Goal: Transaction & Acquisition: Purchase product/service

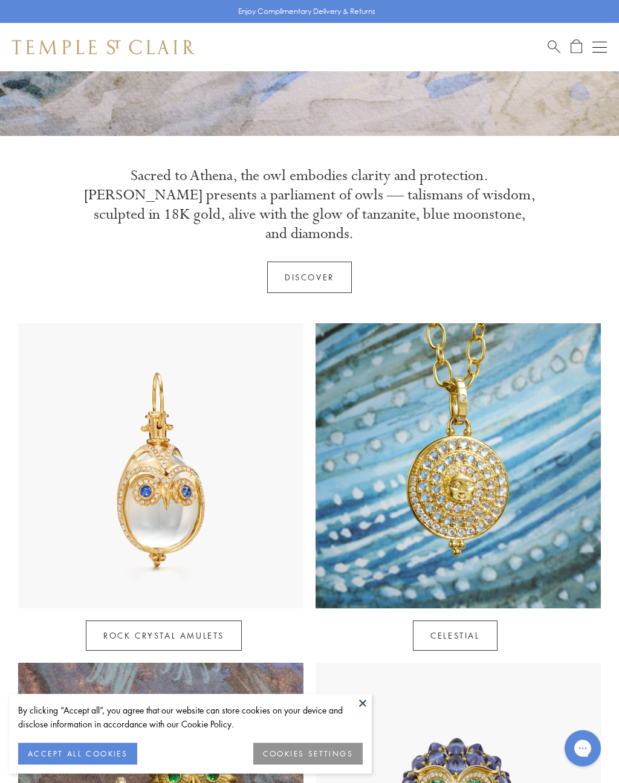
scroll to position [350, 0]
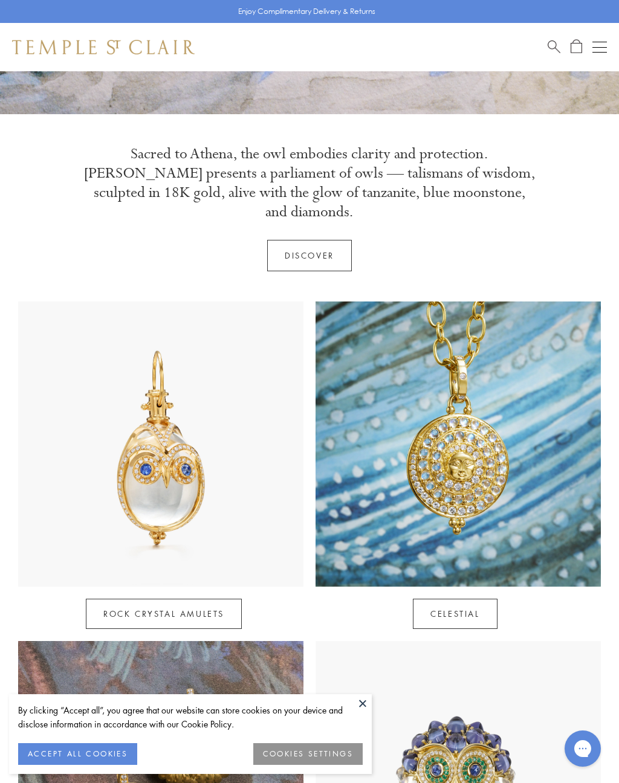
click at [357, 713] on button at bounding box center [363, 704] width 18 height 18
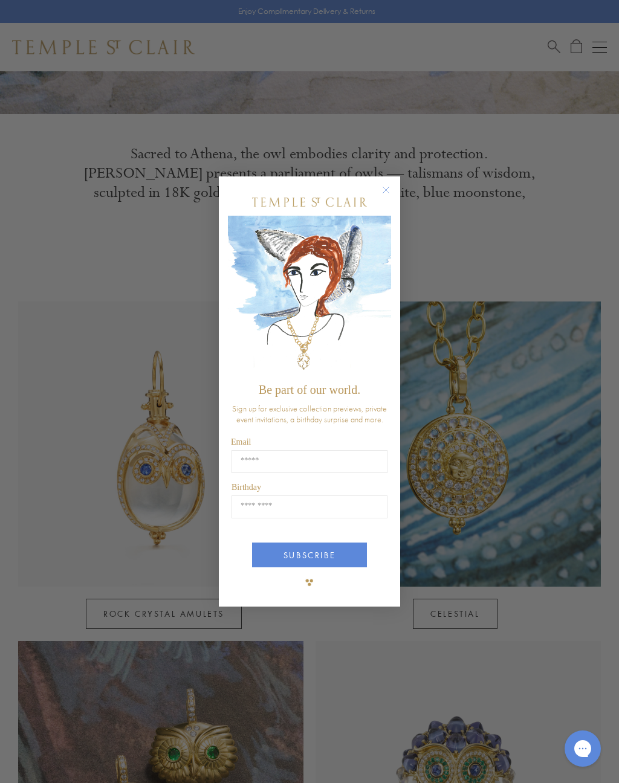
click at [378, 196] on icon "Close dialog" at bounding box center [385, 190] width 15 height 15
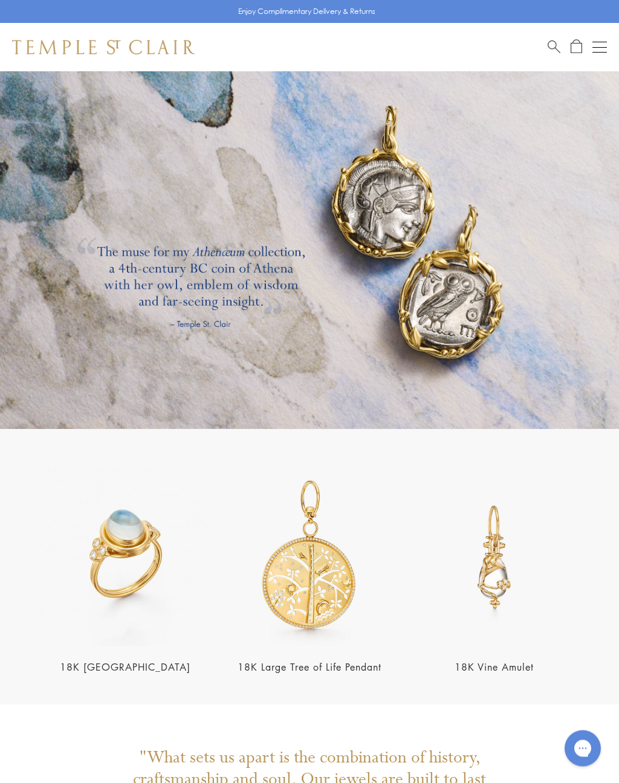
scroll to position [1626, 0]
click at [97, 638] on div "18K [GEOGRAPHIC_DATA]" at bounding box center [124, 571] width 177 height 206
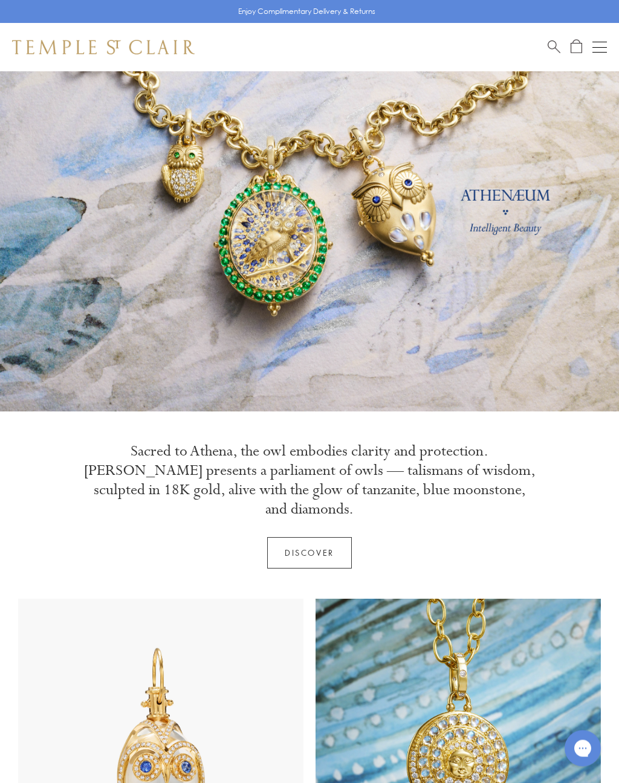
scroll to position [0, 0]
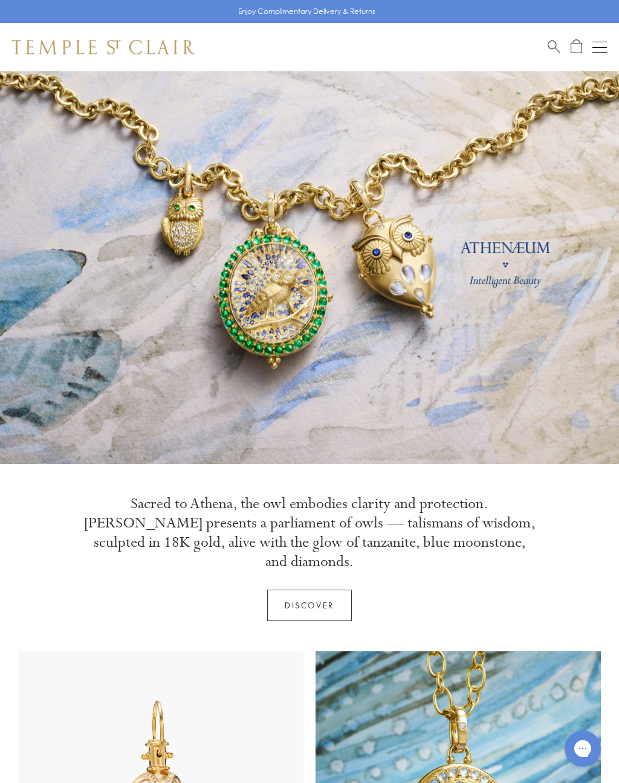
click at [594, 47] on div "Open navigation" at bounding box center [599, 47] width 15 height 1
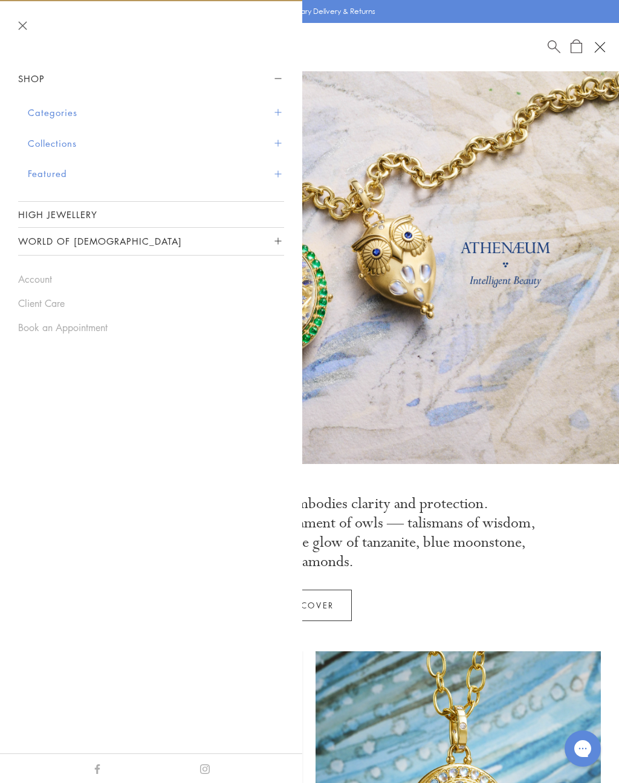
click at [45, 107] on button "Categories" at bounding box center [156, 112] width 256 height 31
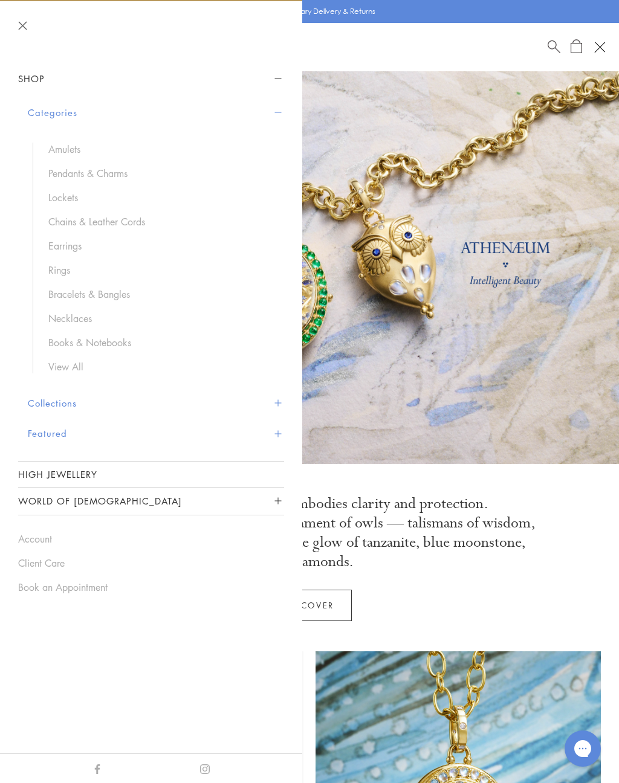
click at [65, 312] on link "Necklaces" at bounding box center [160, 318] width 224 height 13
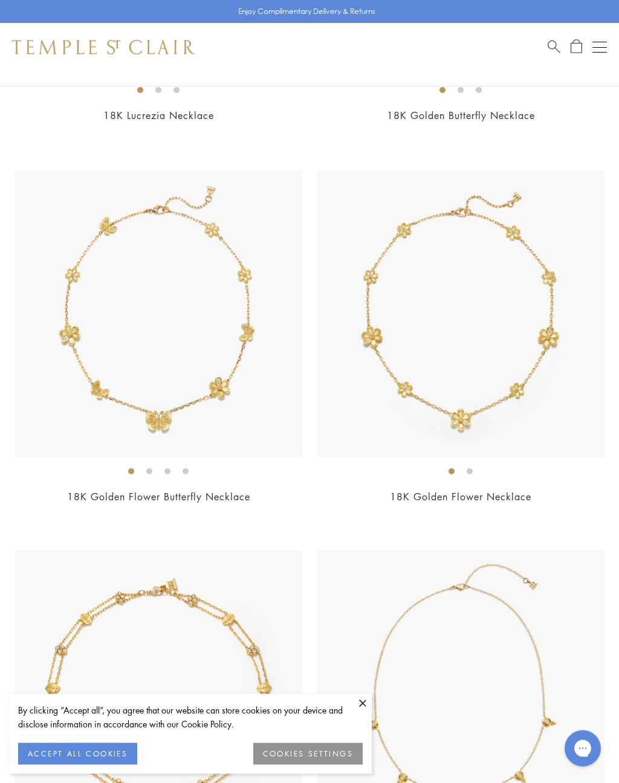
scroll to position [1578, 0]
click at [86, 765] on button "ACCEPT ALL COOKIES" at bounding box center [77, 754] width 119 height 22
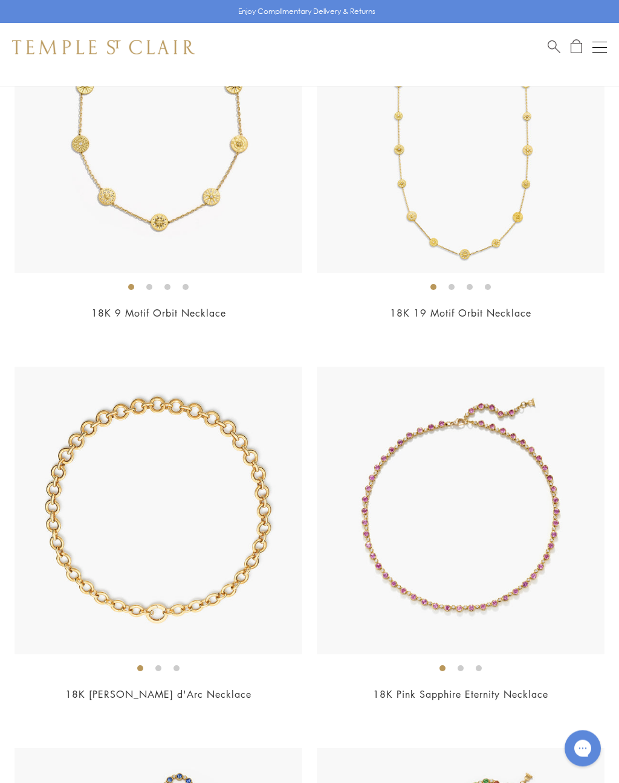
scroll to position [4050, 0]
click at [216, 584] on img at bounding box center [159, 511] width 288 height 288
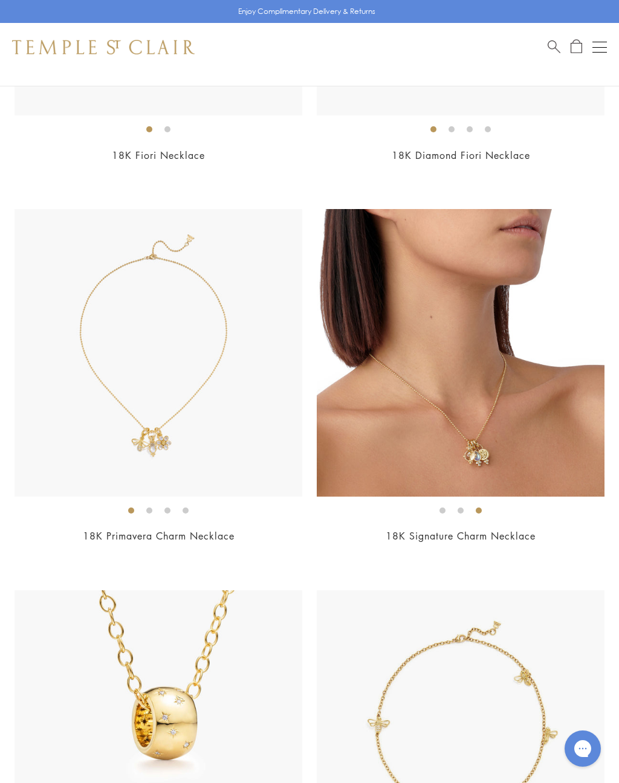
scroll to position [0, 0]
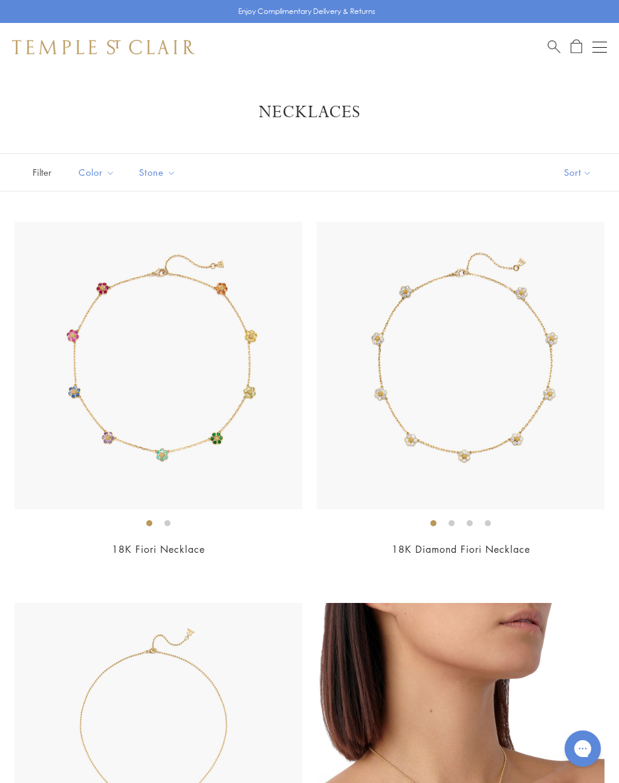
click at [601, 45] on button "Open navigation" at bounding box center [599, 47] width 15 height 15
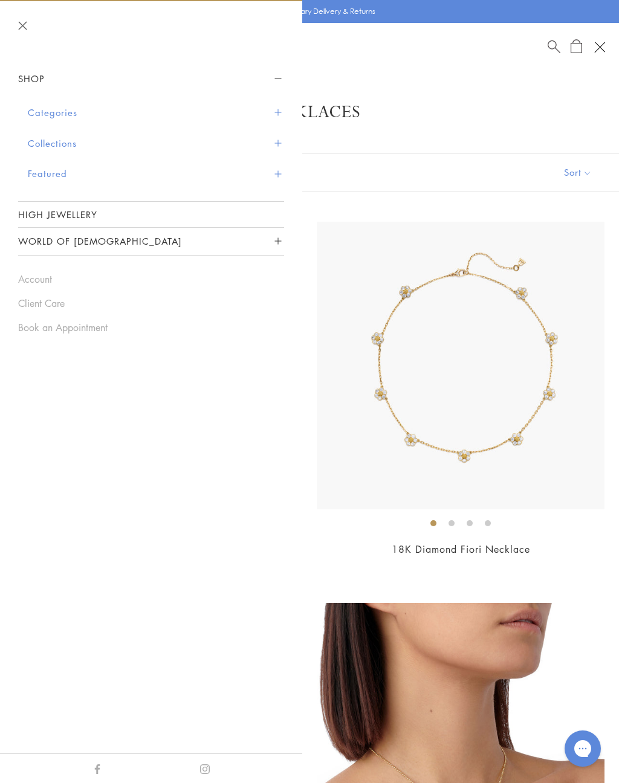
click at [62, 111] on button "Categories" at bounding box center [156, 112] width 256 height 31
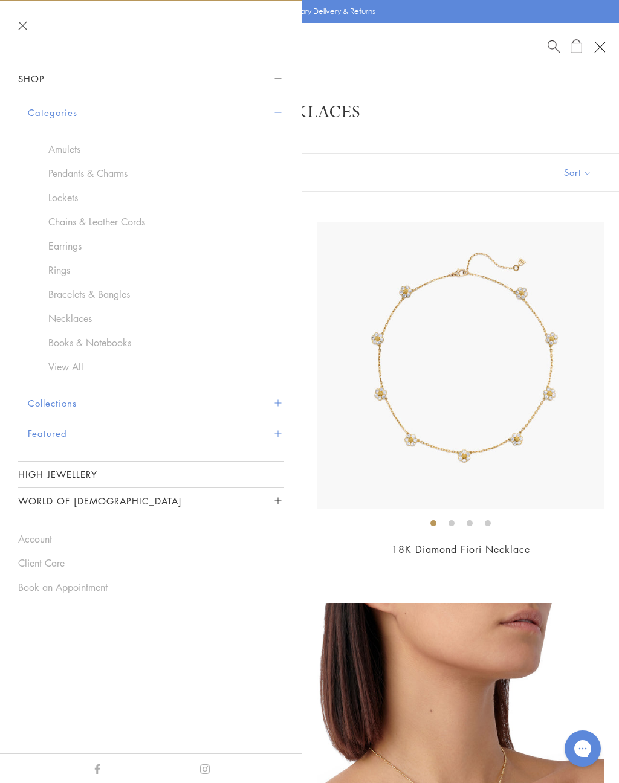
click at [70, 273] on link "Rings" at bounding box center [160, 270] width 224 height 13
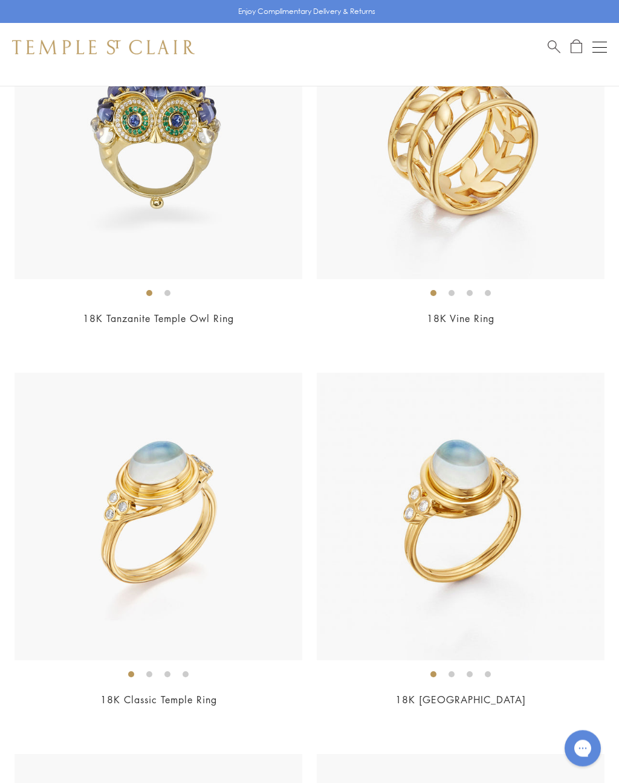
scroll to position [612, 0]
click at [544, 481] on img at bounding box center [461, 517] width 288 height 288
